Goal: Navigation & Orientation: Find specific page/section

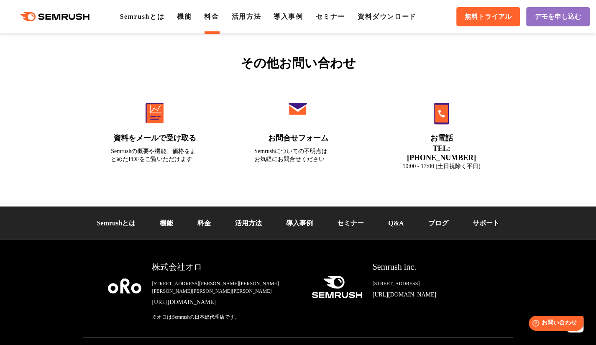
scroll to position [2887, 0]
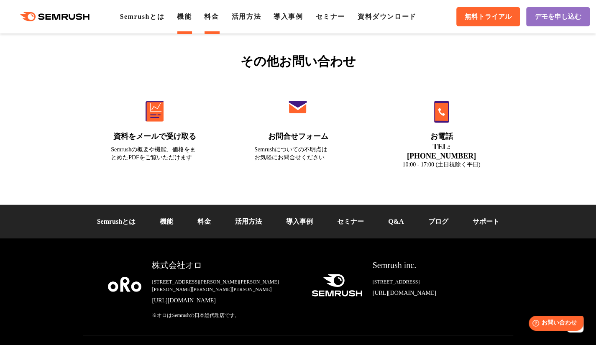
click at [187, 13] on link "機能" at bounding box center [184, 16] width 15 height 7
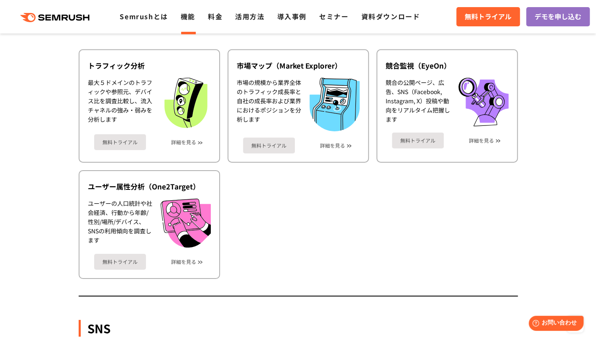
scroll to position [1421, 0]
